Goal: Task Accomplishment & Management: Complete application form

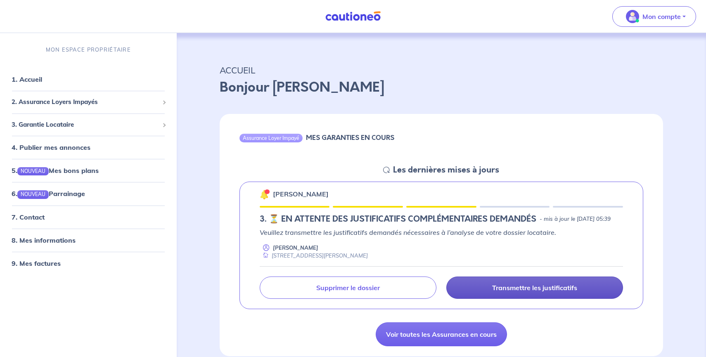
click at [550, 292] on p "Transmettre les justificatifs" at bounding box center [534, 288] width 85 height 8
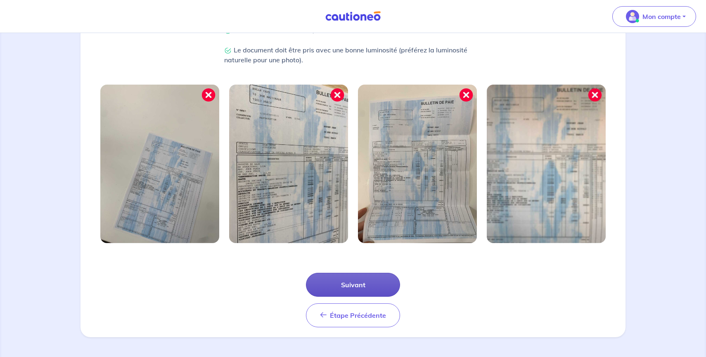
click at [369, 285] on button "Suivant" at bounding box center [353, 285] width 94 height 24
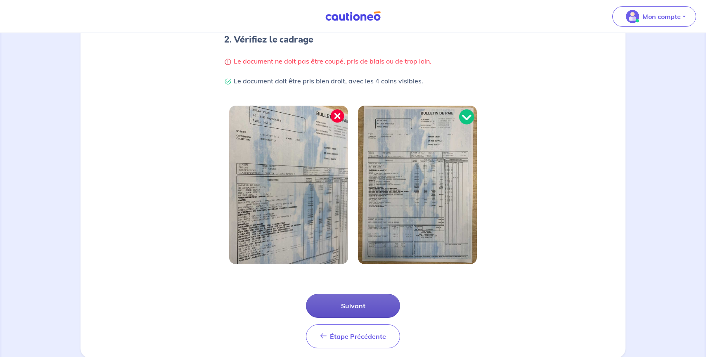
click at [369, 285] on div "1 2 3 Justificatifs locataire Informations paiement Confirmation d'envoi Commen…" at bounding box center [353, 113] width 545 height 489
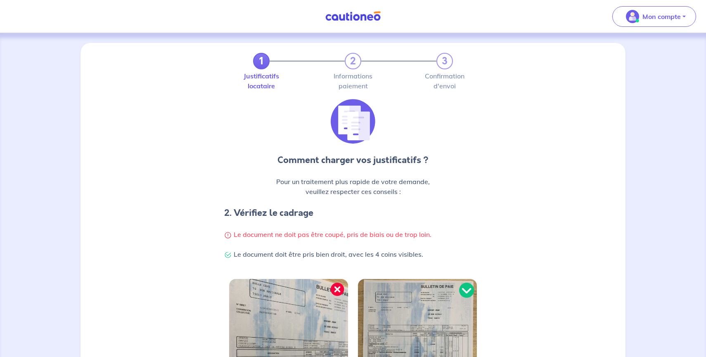
scroll to position [195, 0]
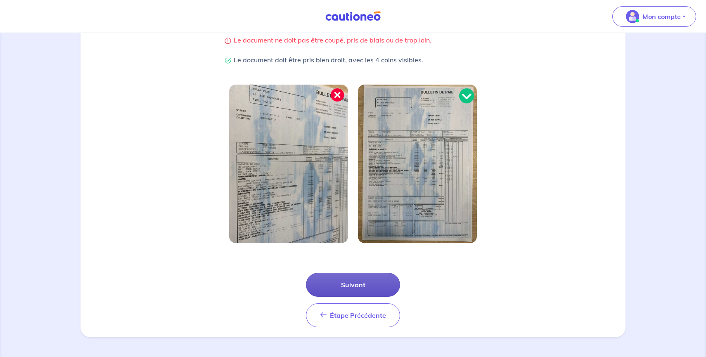
click at [355, 283] on button "Suivant" at bounding box center [353, 285] width 94 height 24
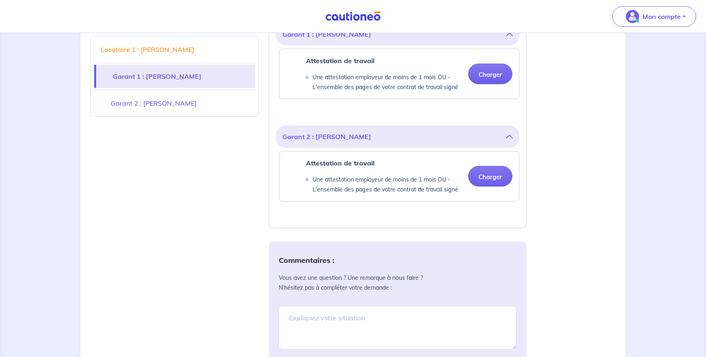
scroll to position [250, 0]
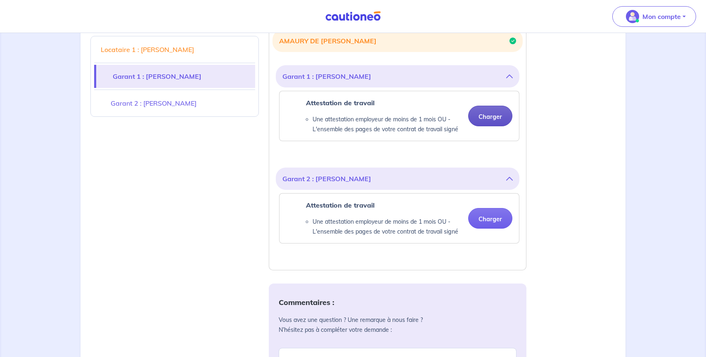
click at [489, 124] on button "Charger" at bounding box center [490, 116] width 44 height 21
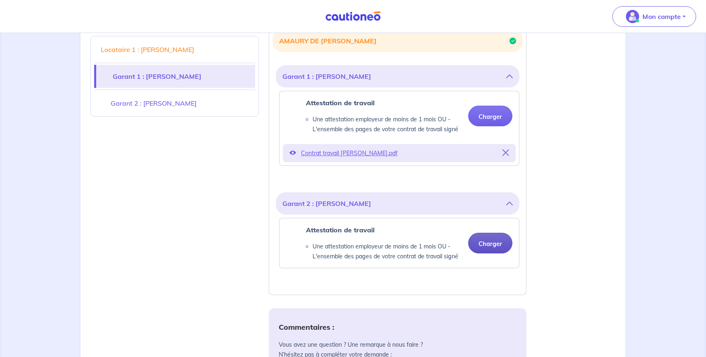
click at [491, 248] on button "Charger" at bounding box center [490, 243] width 44 height 21
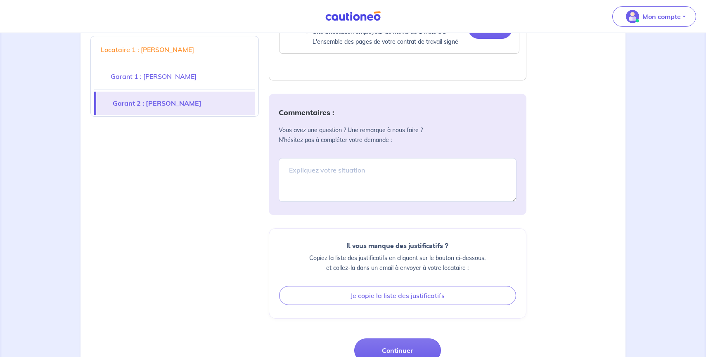
scroll to position [487, 0]
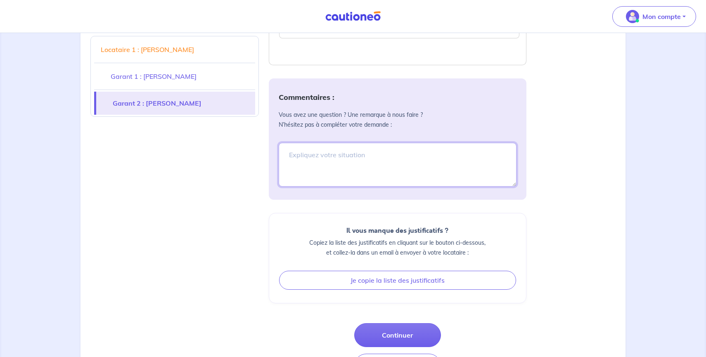
click at [376, 173] on textarea at bounding box center [398, 165] width 238 height 44
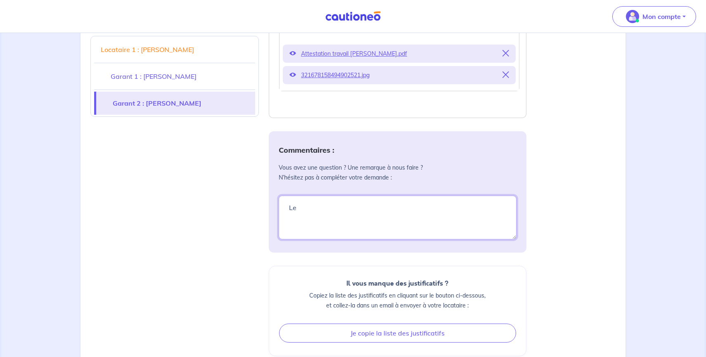
type textarea "L"
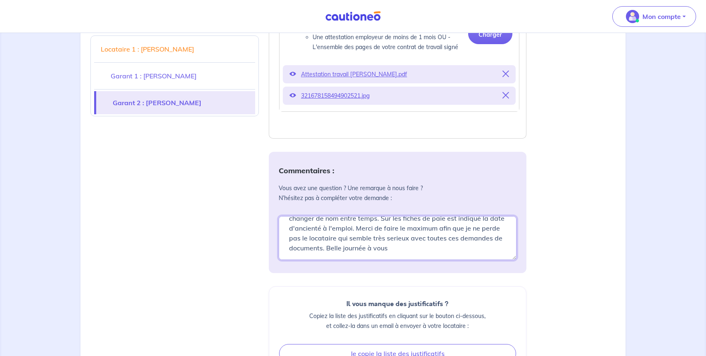
scroll to position [32, 0]
paste textarea "Oui, effectivement j'ai du mal à remettre la main dessus... Pour info, la Mnam …"
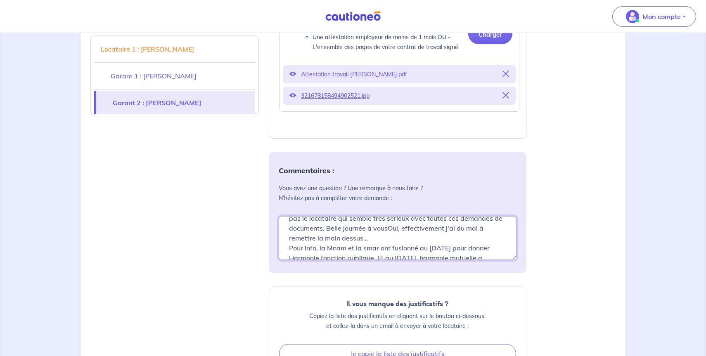
scroll to position [43, 0]
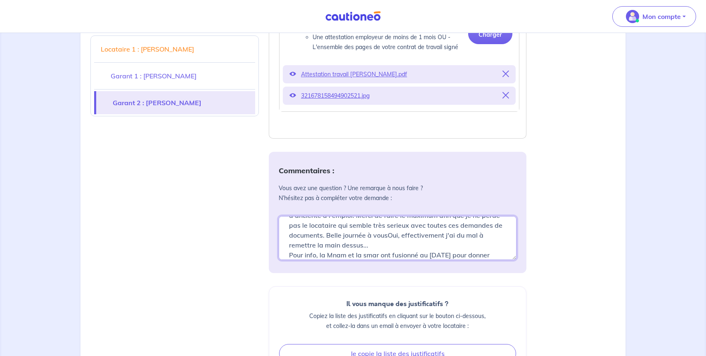
drag, startPoint x: 404, startPoint y: 245, endPoint x: 388, endPoint y: 234, distance: 18.8
click at [388, 234] on textarea "Mme n'arrive plus a remettre la main sur son contrar mais elle a m'as remis sa …" at bounding box center [398, 238] width 238 height 44
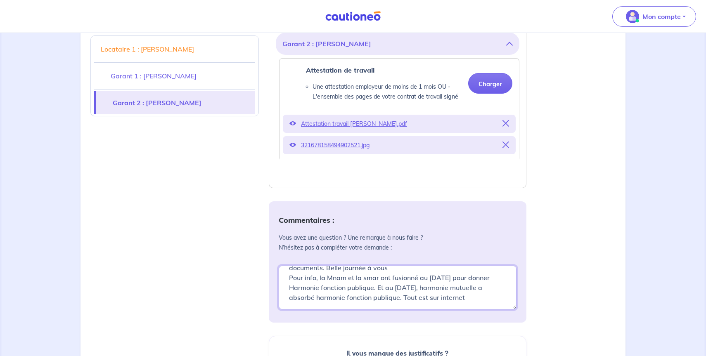
scroll to position [581, 0]
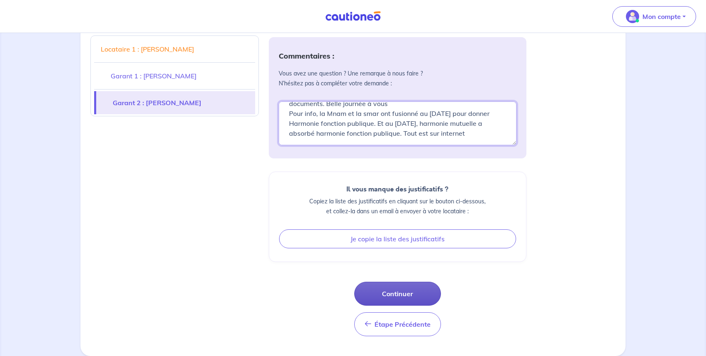
type textarea "Mme n'arrive plus a remettre la main sur son contrar mais elle a m'as remis sa …"
click at [404, 290] on button "Continuer" at bounding box center [397, 294] width 87 height 24
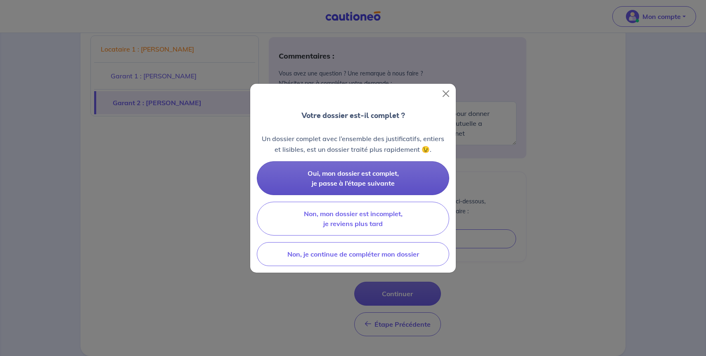
click at [364, 175] on span "Oui, mon dossier est complet, je passe à l’étape suivante" at bounding box center [353, 178] width 91 height 18
